Goal: Information Seeking & Learning: Check status

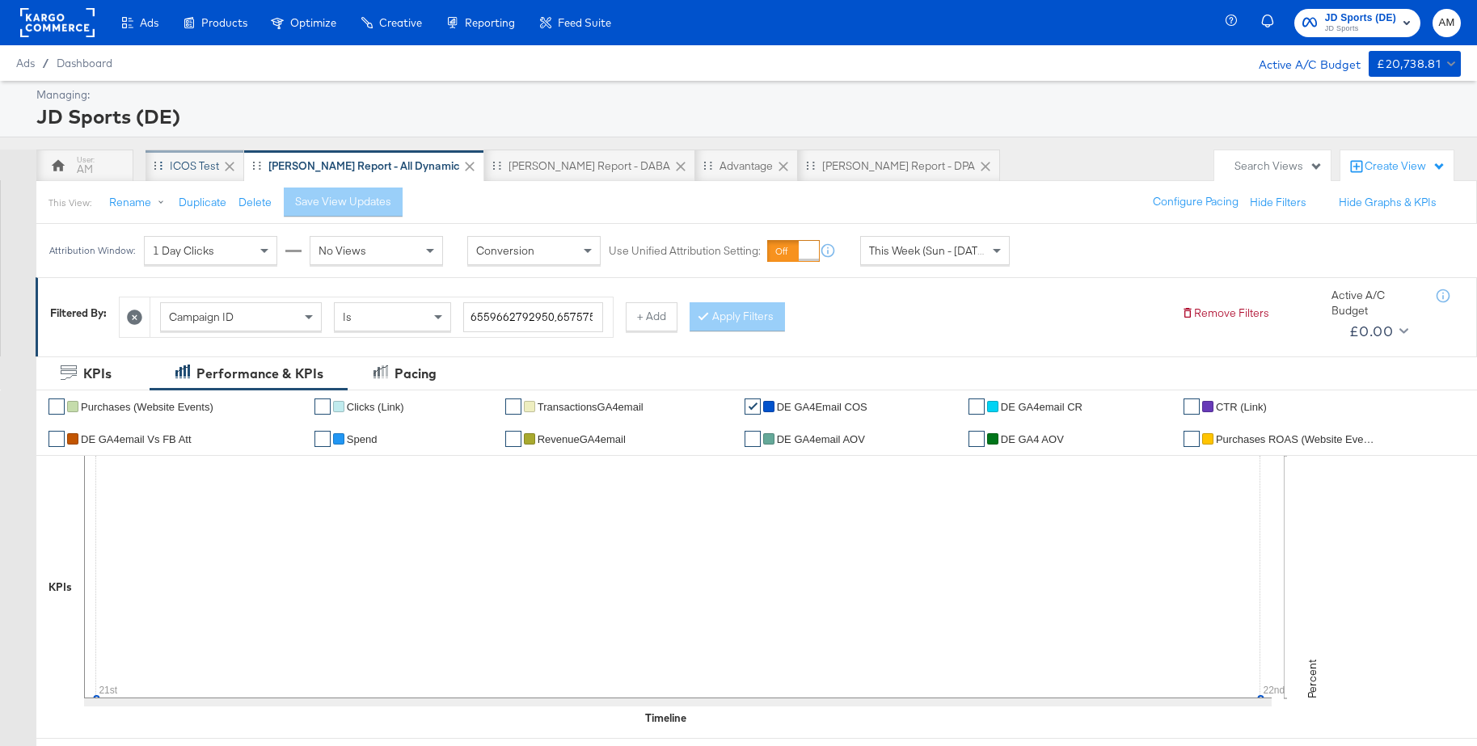
click at [184, 171] on div "iCOS Test" at bounding box center [194, 165] width 49 height 15
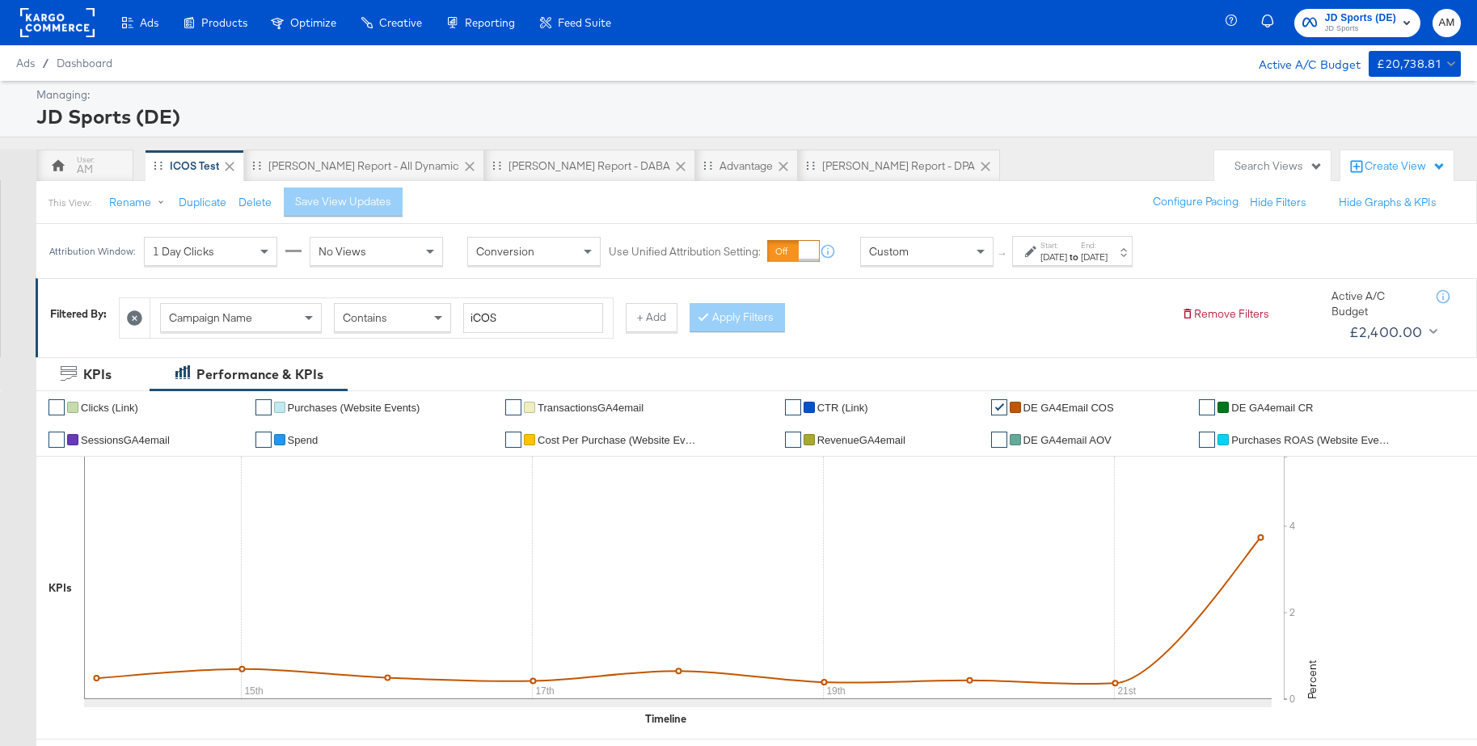
click at [1108, 253] on div "[DATE]" at bounding box center [1094, 257] width 27 height 13
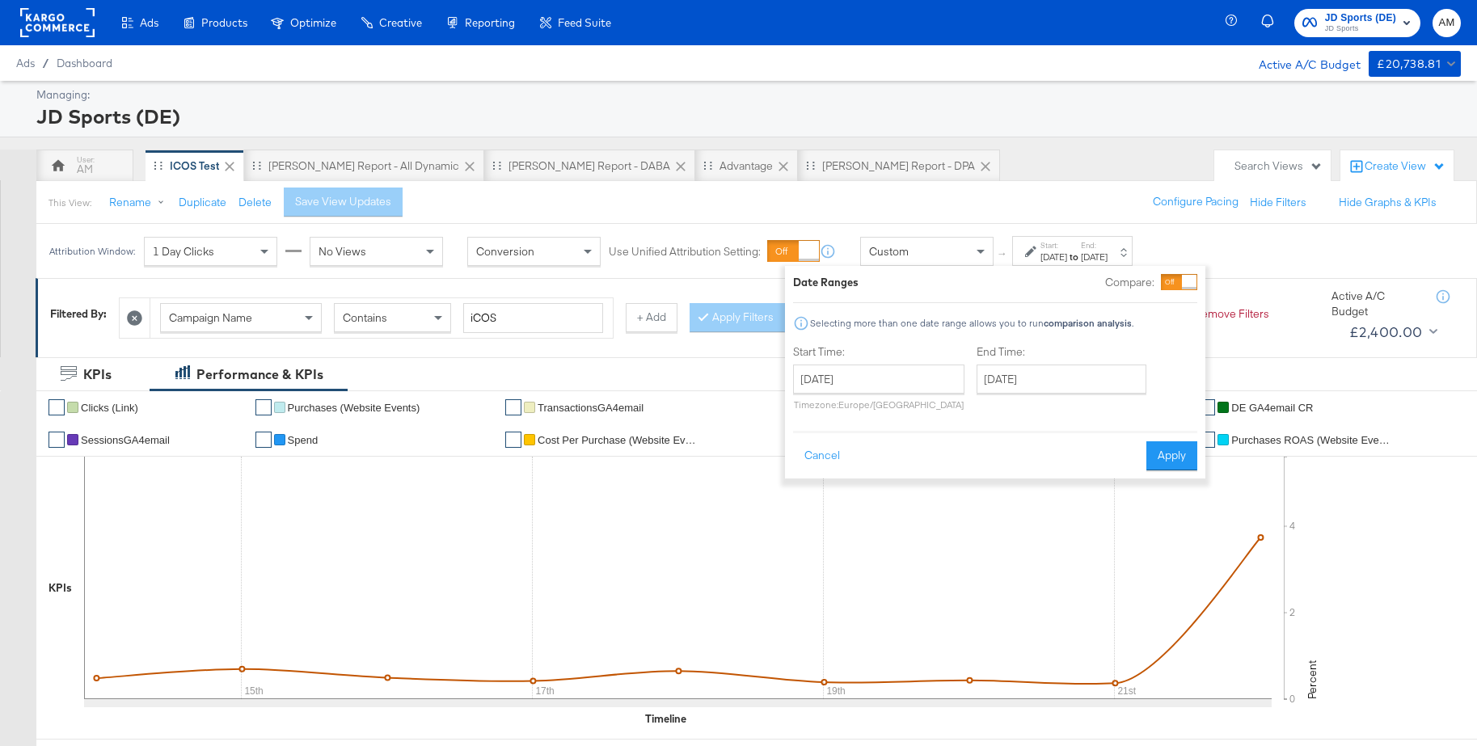
click at [1359, 499] on div "£ £ 5K £ 10K Amount (GBP) 5K 10K 15K 20K Actions 0 2 4 Percent 0.00x 2.00x 4.00…" at bounding box center [1374, 590] width 181 height 267
drag, startPoint x: 832, startPoint y: 457, endPoint x: 1117, endPoint y: 496, distance: 287.3
click at [841, 457] on button "Cancel" at bounding box center [822, 456] width 58 height 29
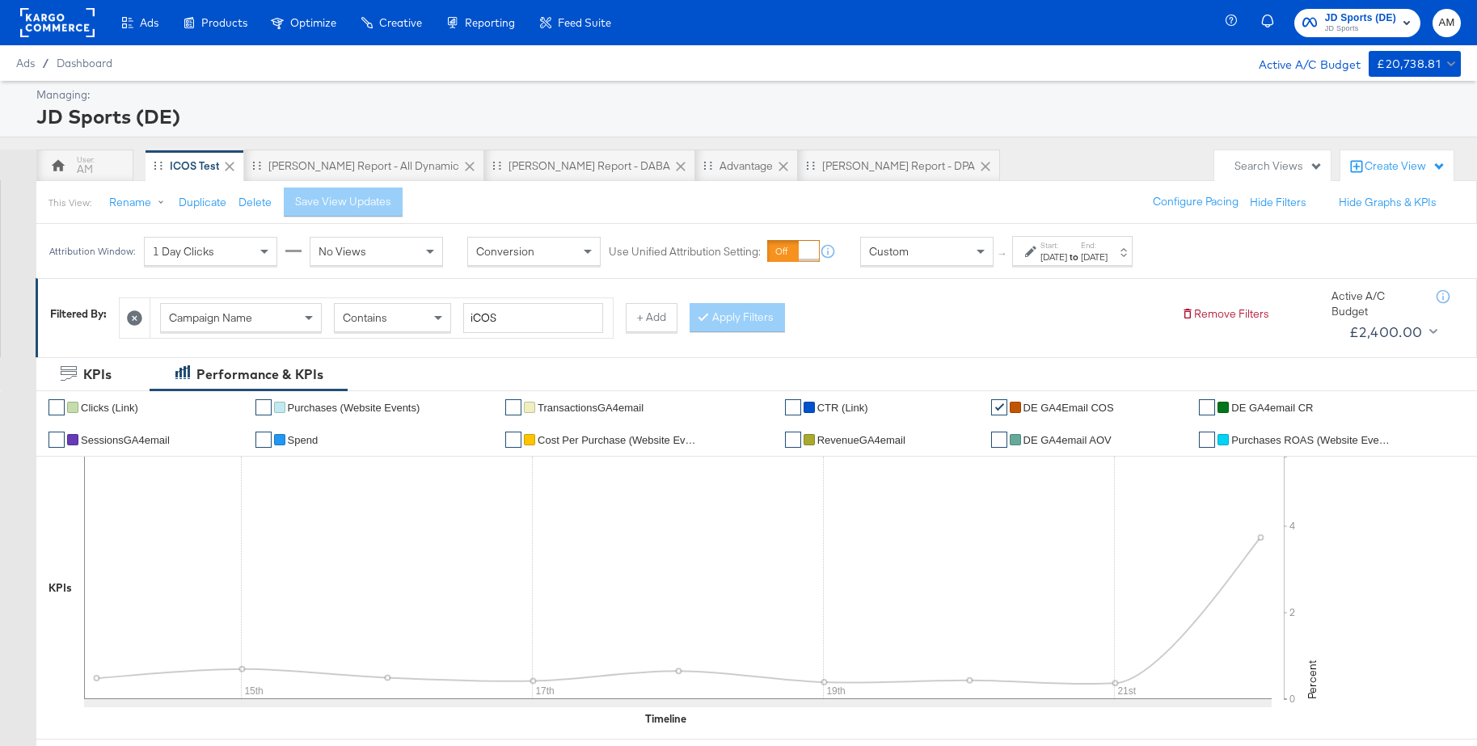
click at [298, 441] on span "Spend" at bounding box center [303, 440] width 31 height 12
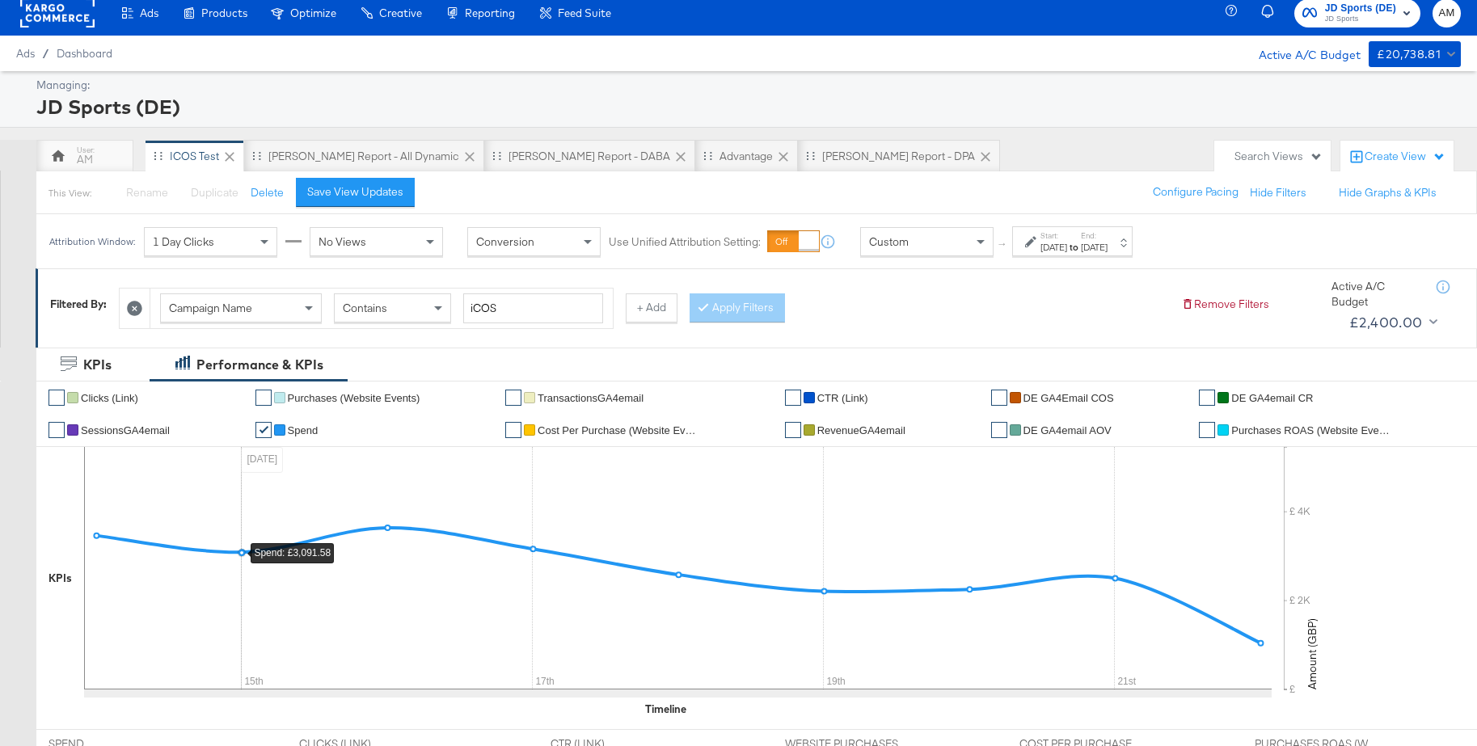
scroll to position [12, 0]
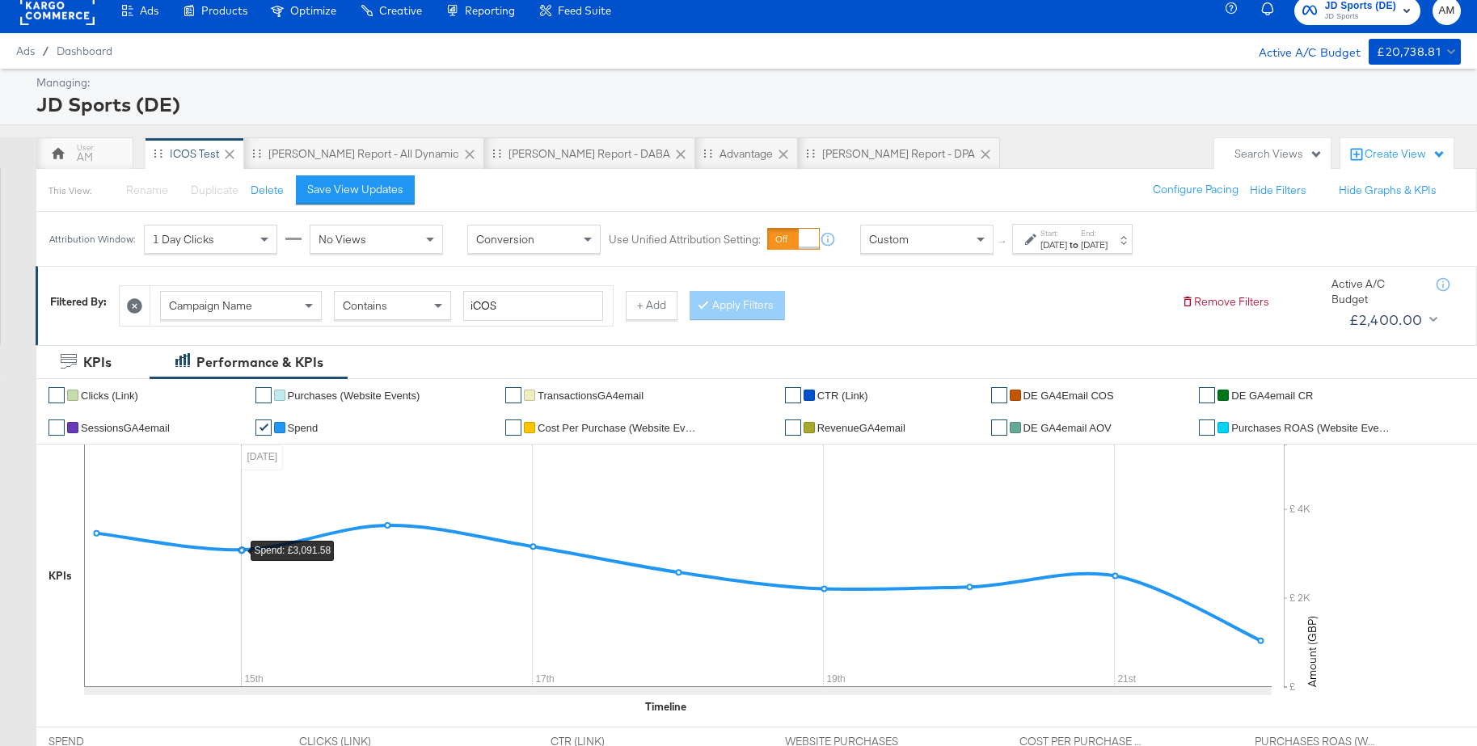
click at [908, 237] on div "Custom" at bounding box center [927, 239] width 132 height 27
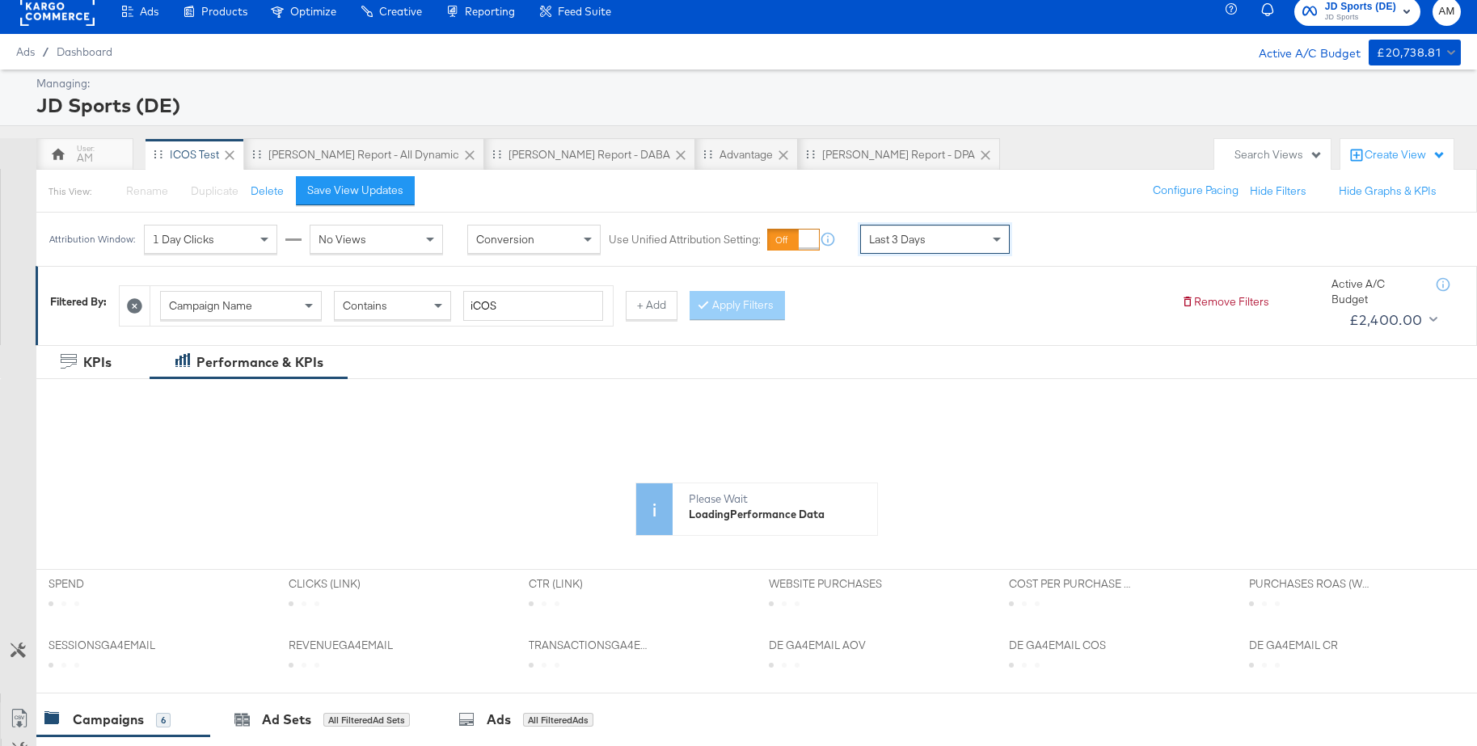
scroll to position [13, 0]
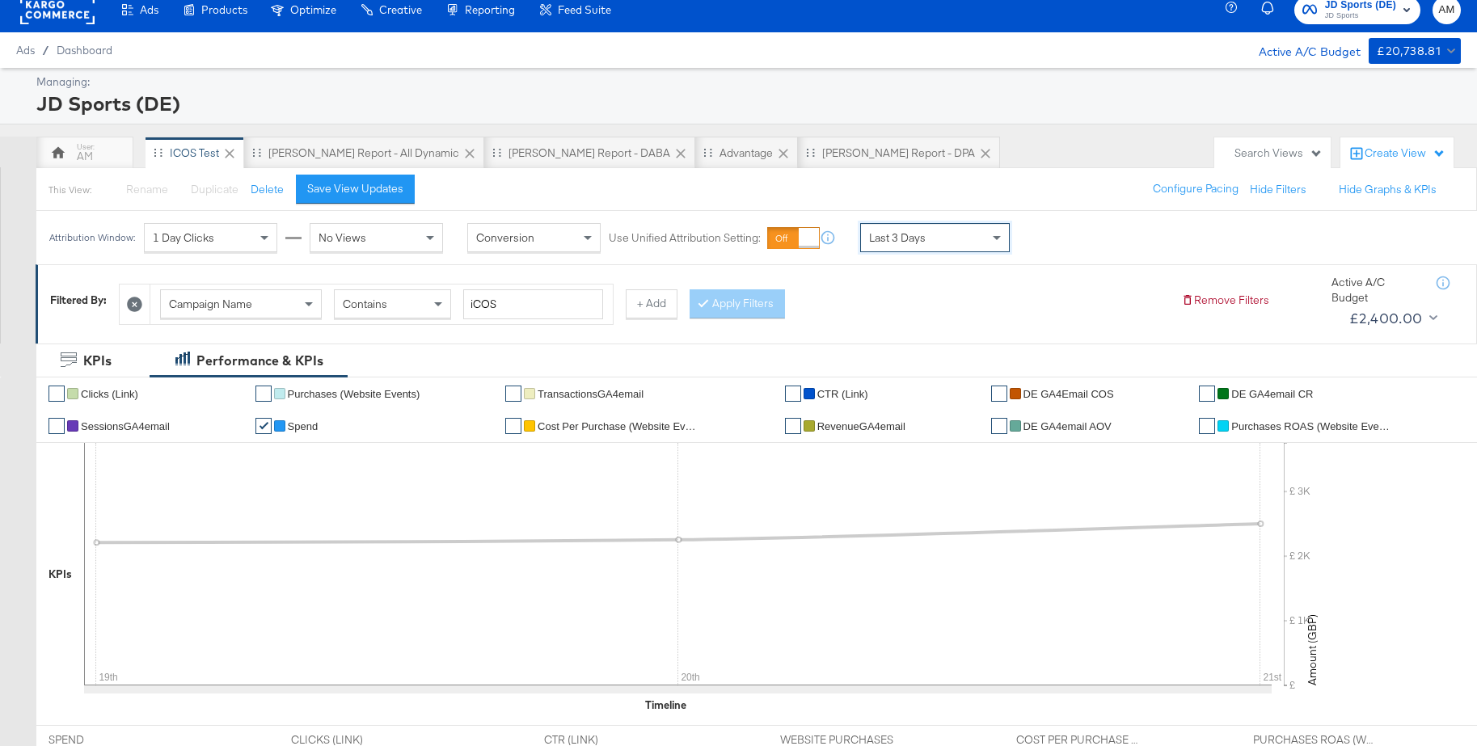
click at [1072, 395] on span "DE GA4Email COS" at bounding box center [1069, 394] width 91 height 12
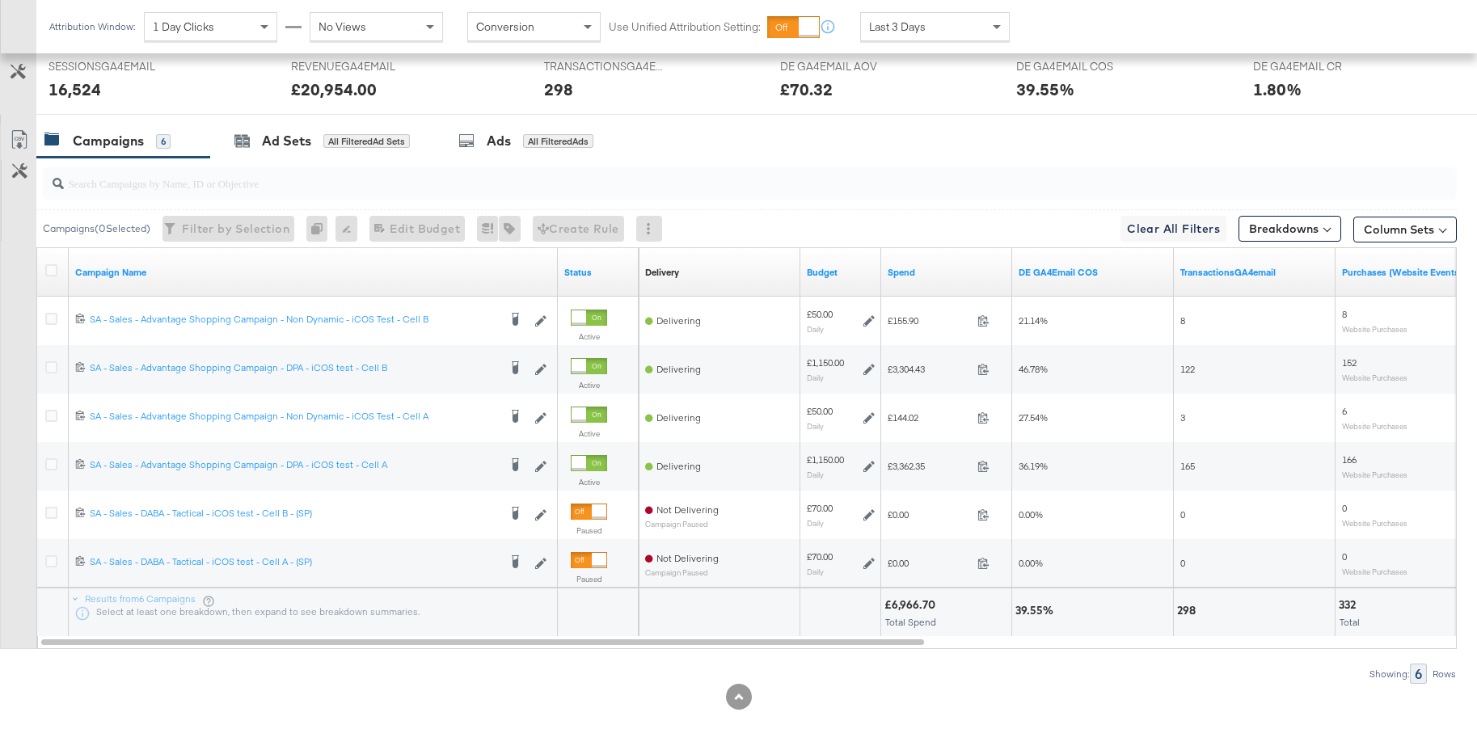
scroll to position [746, 0]
